Goal: Task Accomplishment & Management: Complete application form

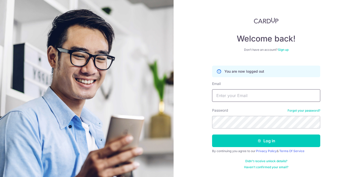
click at [240, 93] on input "Email" at bounding box center [266, 95] width 108 height 13
type input "[PERSON_NAME][EMAIL_ADDRESS][DOMAIN_NAME]"
click at [212, 135] on button "Log in" at bounding box center [266, 141] width 108 height 13
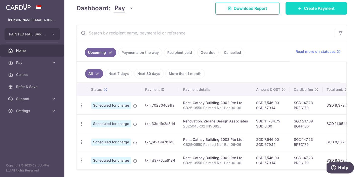
click at [304, 10] on span "Create Payment" at bounding box center [319, 8] width 31 height 6
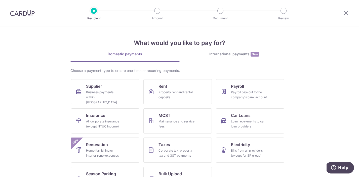
scroll to position [19, 0]
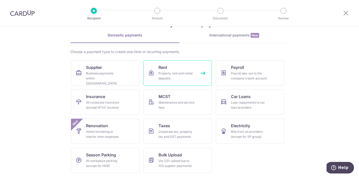
click at [171, 72] on div "Property rent and rental deposits" at bounding box center [177, 76] width 36 height 10
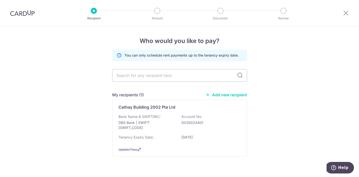
click at [229, 95] on link "Add new recipient" at bounding box center [227, 94] width 42 height 5
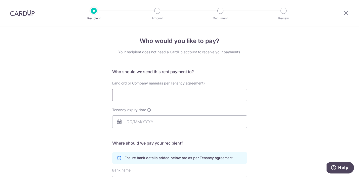
click at [174, 96] on input "Landlord or Company name(as per Tenancy agreement)" at bounding box center [179, 95] width 135 height 13
paste input "Gerbera Land Pte. Ltd."
click at [118, 95] on input "Gerbera Land Pte. Ltd." at bounding box center [179, 95] width 135 height 13
type input "Gerbera Land Pte. Ltd."
click at [137, 125] on input "Tenancy expiry date" at bounding box center [179, 122] width 135 height 13
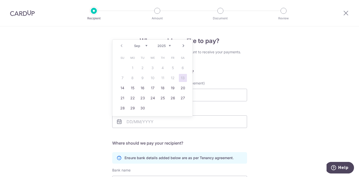
click at [170, 45] on select "2025 2026 2027 2028 2029 2030 2031 2032 2033 2034 2035" at bounding box center [164, 46] width 13 height 4
click at [146, 46] on select "Jan Feb Mar Apr May Jun Jul Aug Sep Oct Nov Dec" at bounding box center [140, 46] width 13 height 4
click at [133, 119] on link "31" at bounding box center [133, 118] width 8 height 8
type input "31/12/2029"
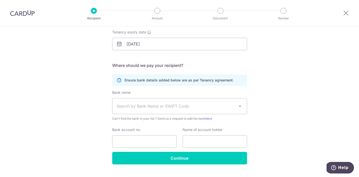
scroll to position [79, 0]
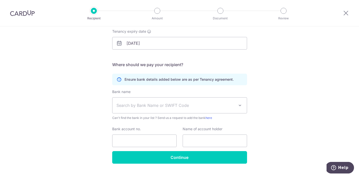
click at [193, 106] on span "Search by Bank Name or SWIFT Code" at bounding box center [176, 105] width 118 height 6
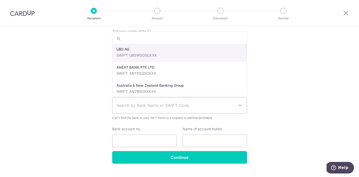
click at [152, 37] on input "search" at bounding box center [180, 39] width 134 height 10
type input "dbs"
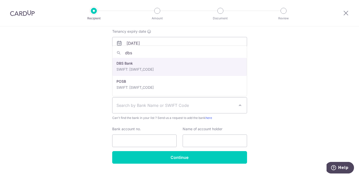
select select "6"
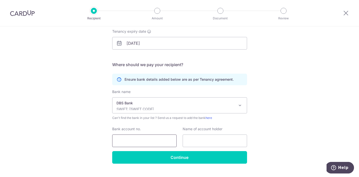
click at [123, 141] on input "Bank account no." at bounding box center [144, 141] width 64 height 13
paste input "003-948279-5"
type input "0039482795"
click at [203, 142] on input "text" at bounding box center [215, 141] width 64 height 13
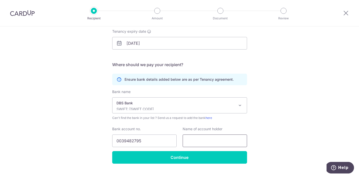
paste input "Gerbera Land Pte. Ltd."
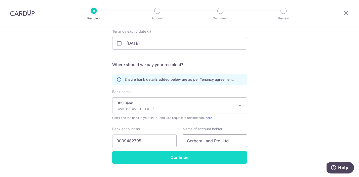
type input "Gerbera Land Pte. Ltd."
click at [182, 160] on input "Continue" at bounding box center [179, 157] width 135 height 13
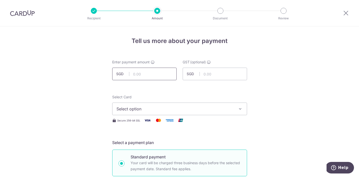
click at [154, 76] on input "text" at bounding box center [144, 74] width 64 height 13
click at [155, 112] on span "Select option" at bounding box center [175, 109] width 117 height 6
type input "37,296.00"
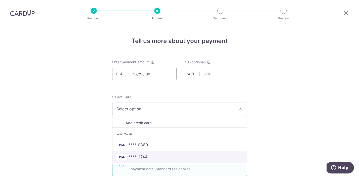
click at [147, 158] on span "**** 2744" at bounding box center [138, 157] width 19 height 6
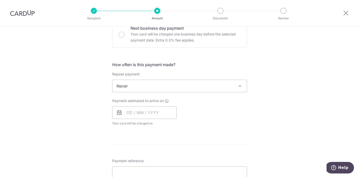
scroll to position [161, 0]
click at [167, 111] on input "text" at bounding box center [144, 111] width 64 height 13
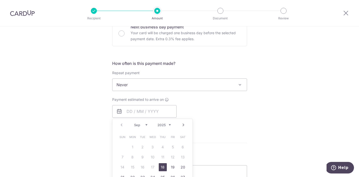
click at [183, 126] on link "Next" at bounding box center [184, 125] width 6 height 6
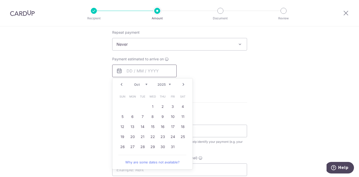
scroll to position [206, 0]
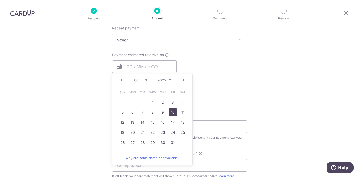
click at [174, 113] on link "10" at bounding box center [173, 113] width 8 height 8
type input "10/10/2025"
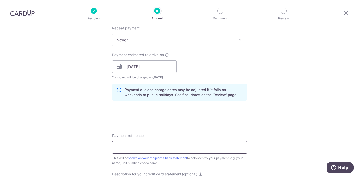
click at [169, 147] on input "Payment reference" at bounding box center [179, 147] width 135 height 13
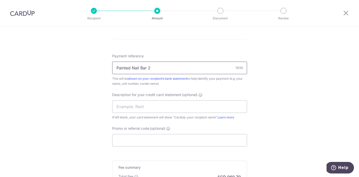
scroll to position [287, 0]
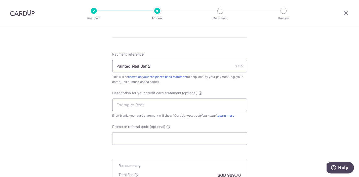
type input "Painted Nail Bar 2"
click at [175, 107] on input "text" at bounding box center [179, 105] width 135 height 13
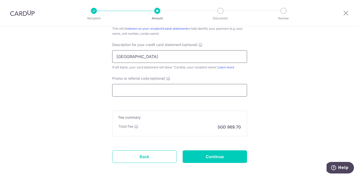
scroll to position [320, 0]
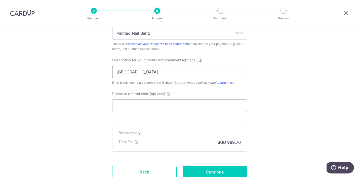
type input "Dunearn Village"
click at [142, 104] on input "Promo or referral code (optional)" at bounding box center [179, 105] width 135 height 13
paste input "SAVERENT179"
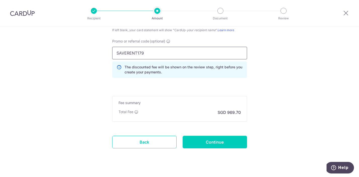
scroll to position [382, 0]
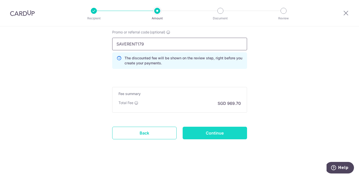
type input "SAVERENT179"
click at [222, 137] on input "Continue" at bounding box center [215, 133] width 64 height 13
type input "Create Schedule"
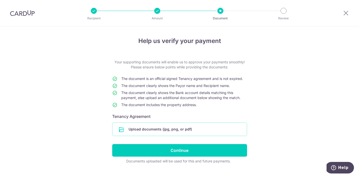
click at [186, 126] on input "file" at bounding box center [180, 129] width 134 height 13
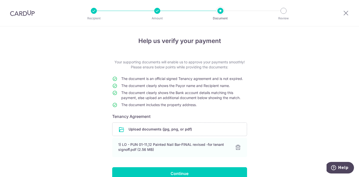
scroll to position [33, 0]
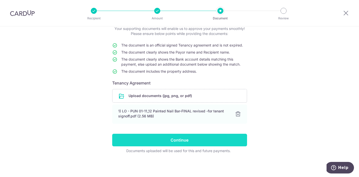
click at [187, 144] on input "Continue" at bounding box center [179, 140] width 135 height 13
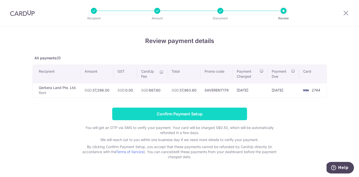
click at [182, 116] on input "Confirm Payment Setup" at bounding box center [179, 114] width 135 height 13
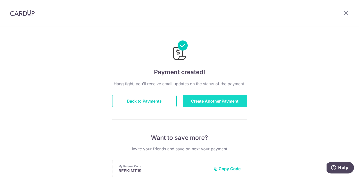
click at [230, 104] on button "Create Another Payment" at bounding box center [215, 101] width 64 height 13
